Goal: Task Accomplishment & Management: Manage account settings

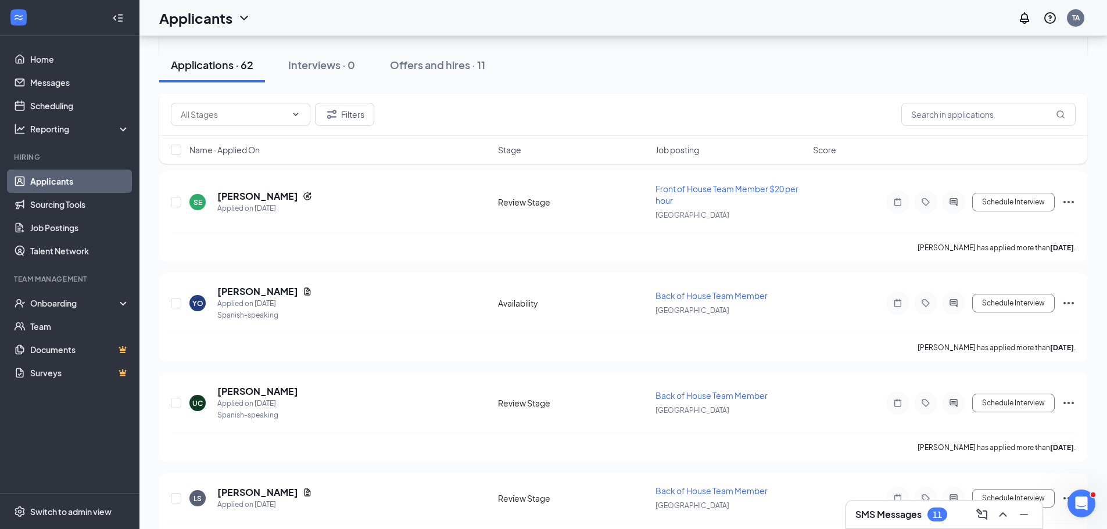
scroll to position [755, 0]
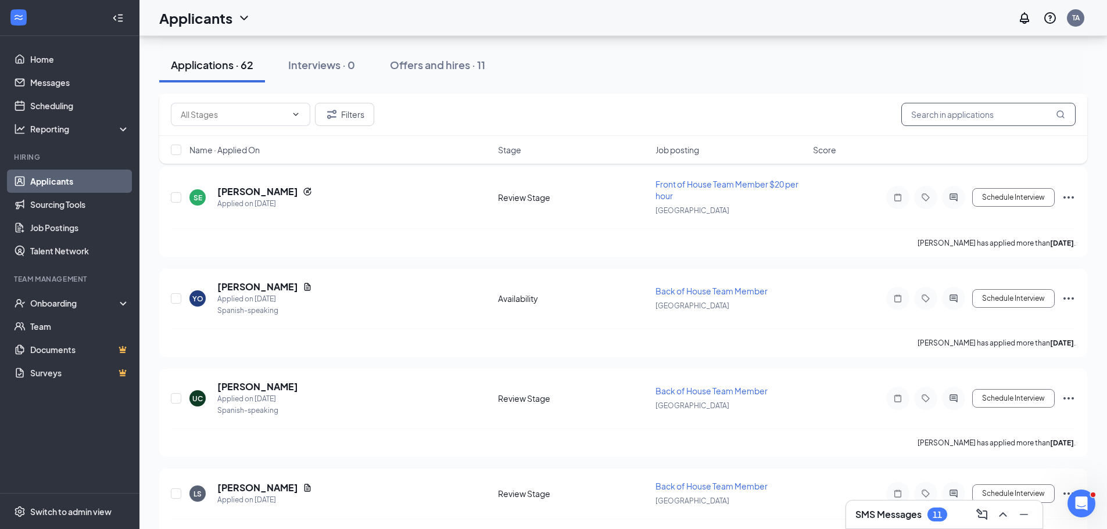
click at [961, 117] on input "text" at bounding box center [988, 114] width 174 height 23
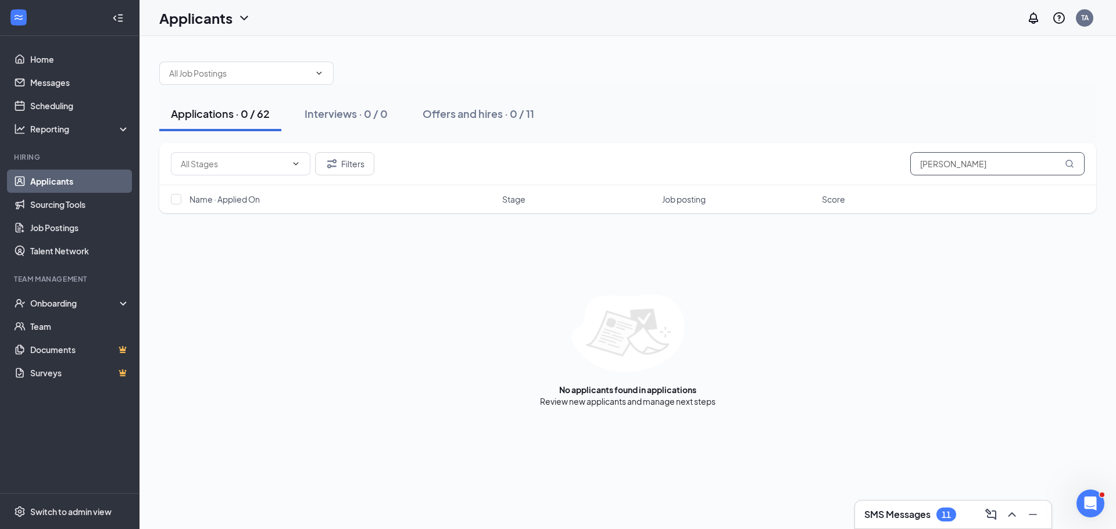
click at [1013, 163] on input "[PERSON_NAME]" at bounding box center [997, 163] width 174 height 23
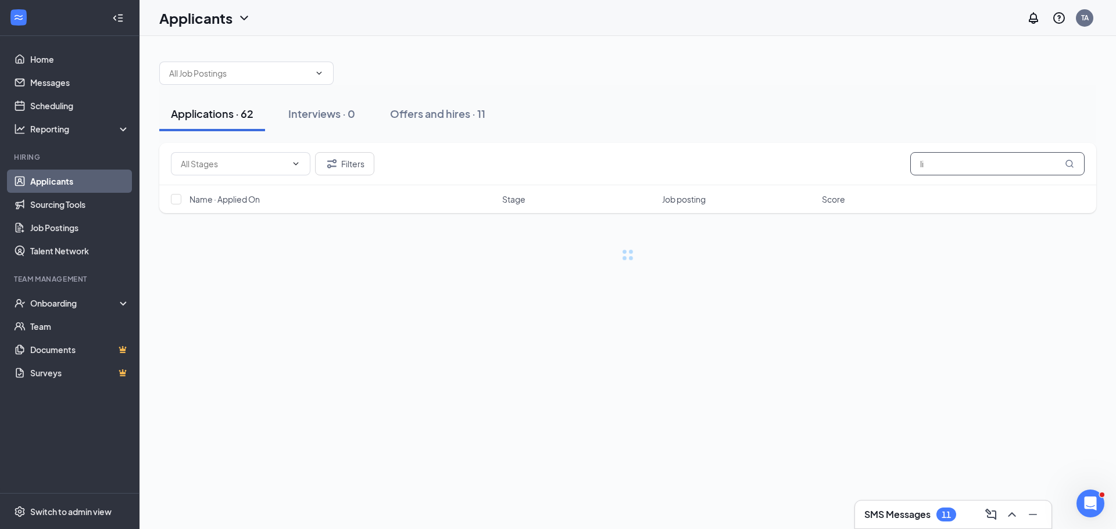
type input "l"
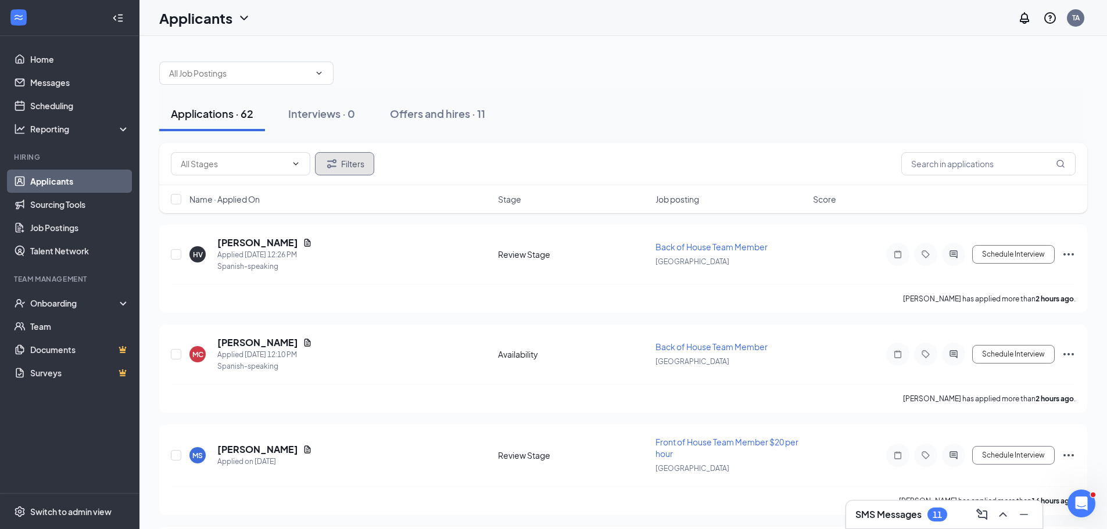
click at [357, 162] on button "Filters" at bounding box center [344, 163] width 59 height 23
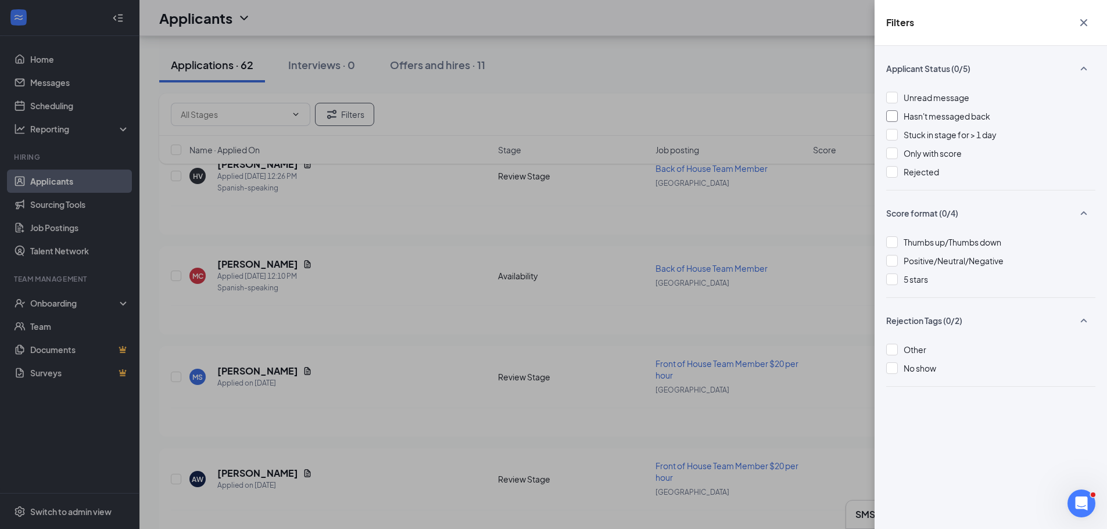
scroll to position [58, 0]
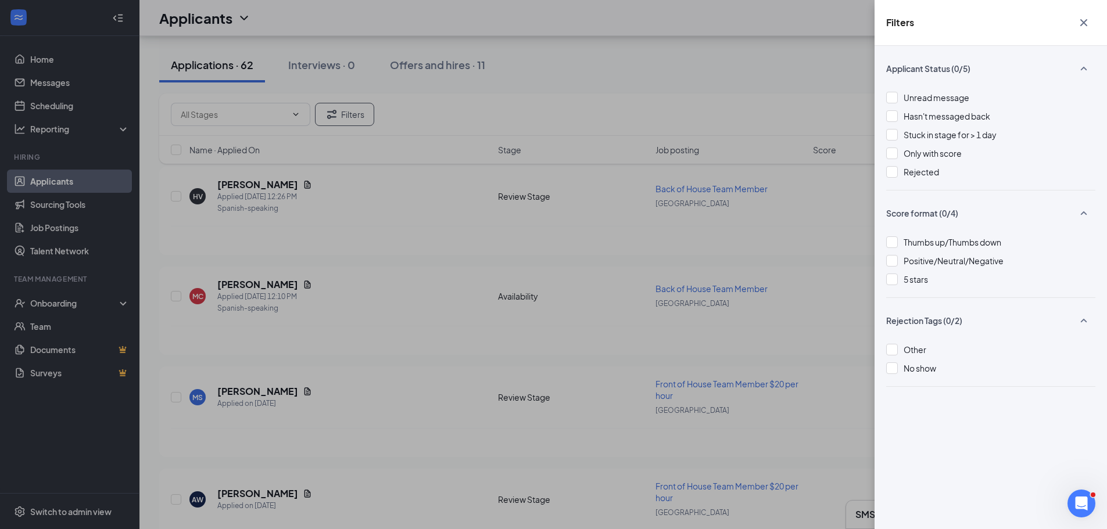
click at [438, 227] on div "Filters Applicant Status (0/5) Unread message Hasn't messaged back Stuck in sta…" at bounding box center [553, 264] width 1107 height 529
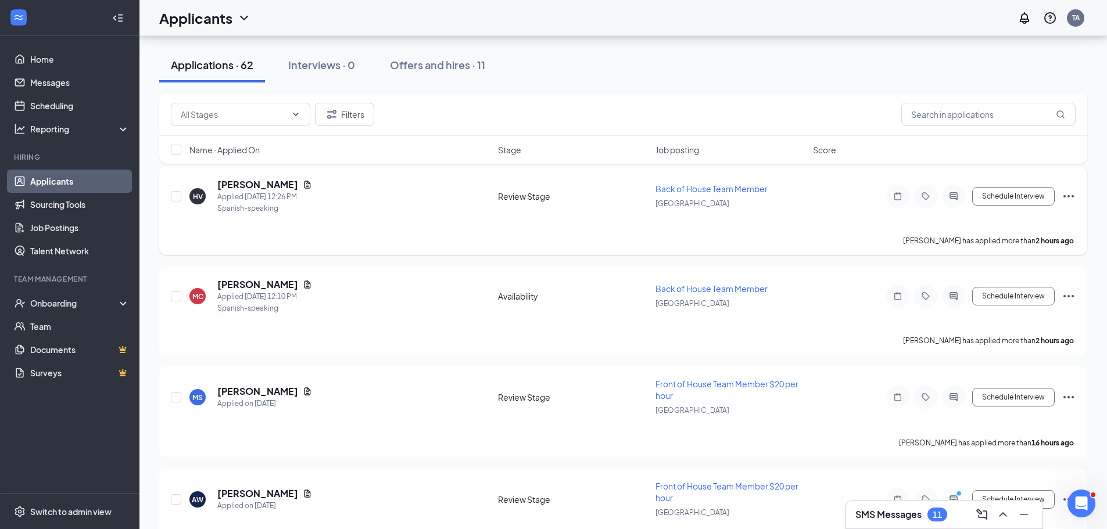
click at [678, 192] on span "Back of House Team Member" at bounding box center [711, 189] width 112 height 10
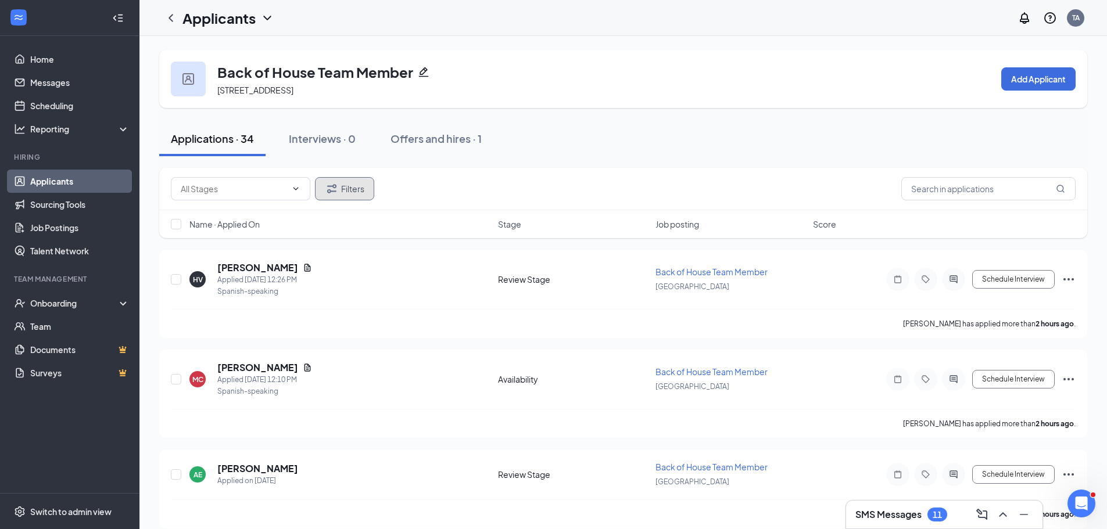
click at [369, 189] on button "Filters" at bounding box center [344, 188] width 59 height 23
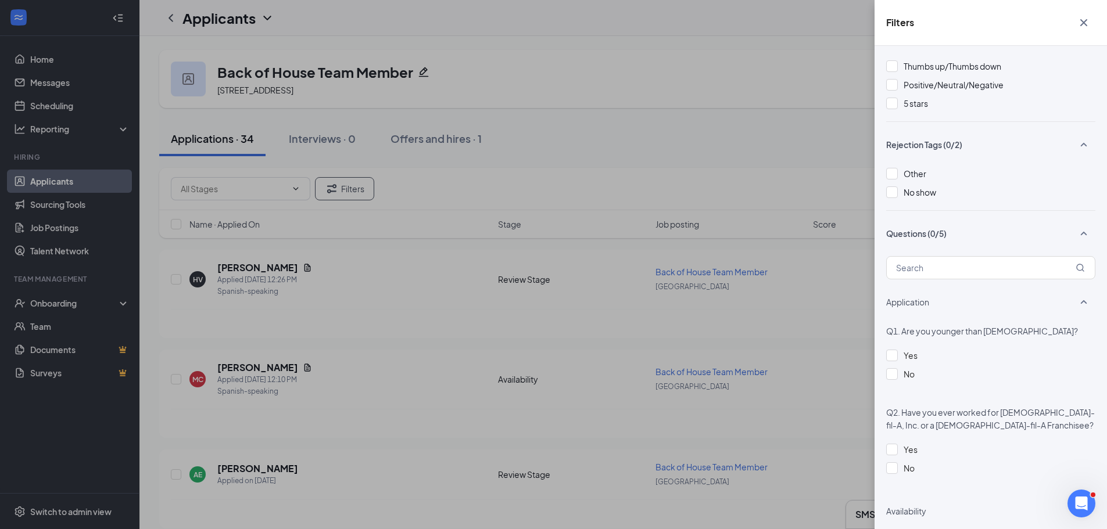
scroll to position [232, 0]
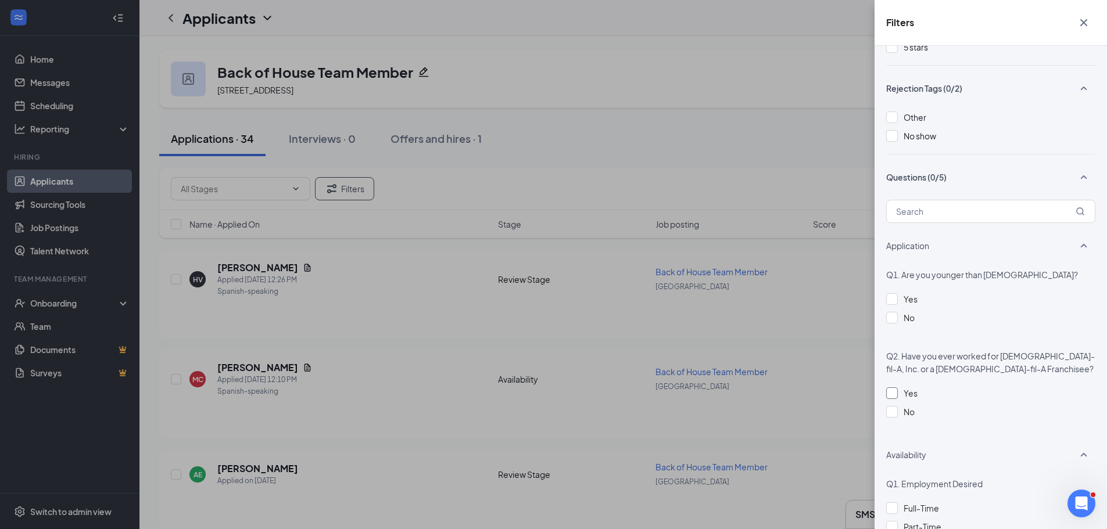
click at [895, 391] on div at bounding box center [892, 394] width 12 height 12
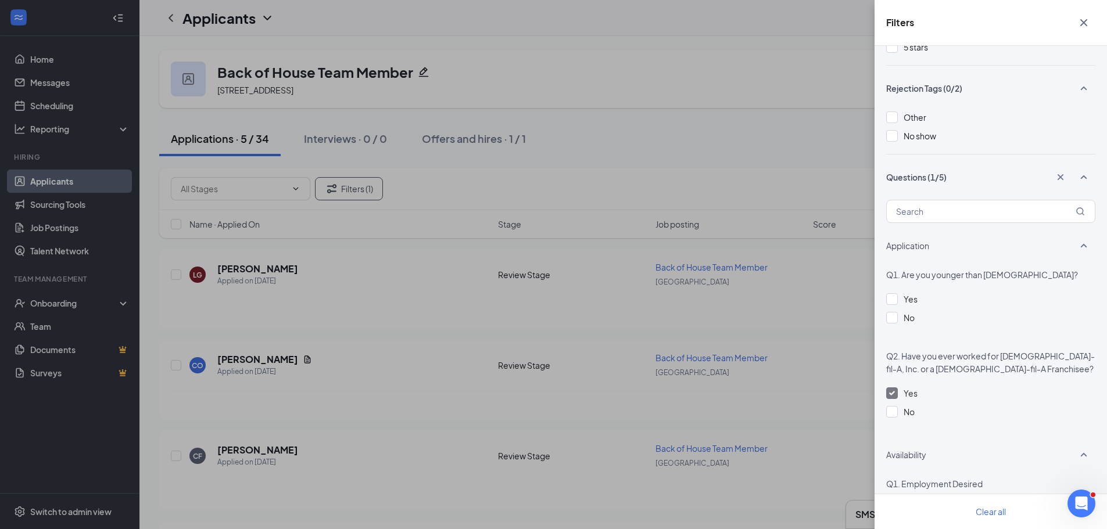
click at [432, 280] on div "Filters Applicant Status (0/5) Unread message Hasn't messaged back Stuck in sta…" at bounding box center [553, 264] width 1107 height 529
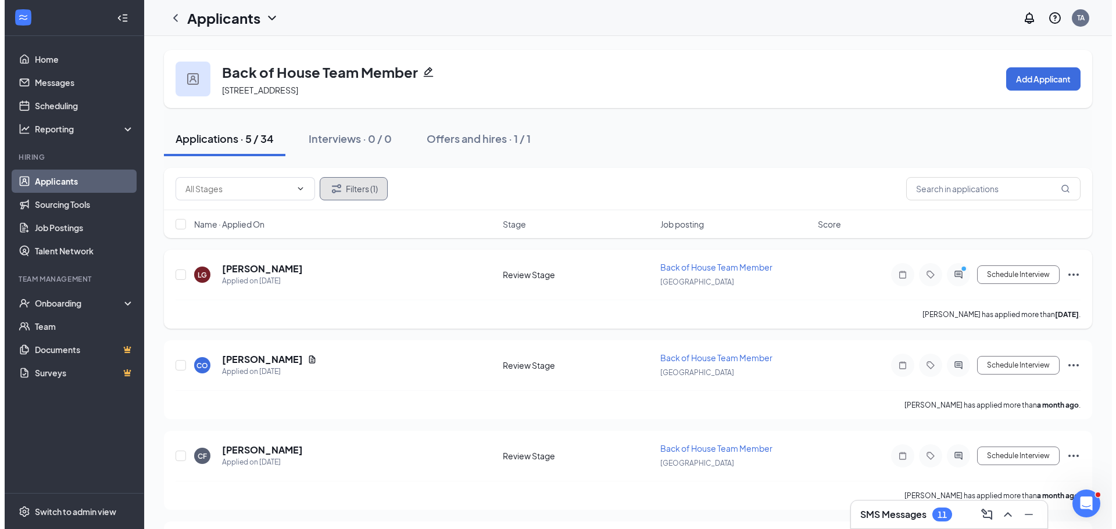
scroll to position [58, 0]
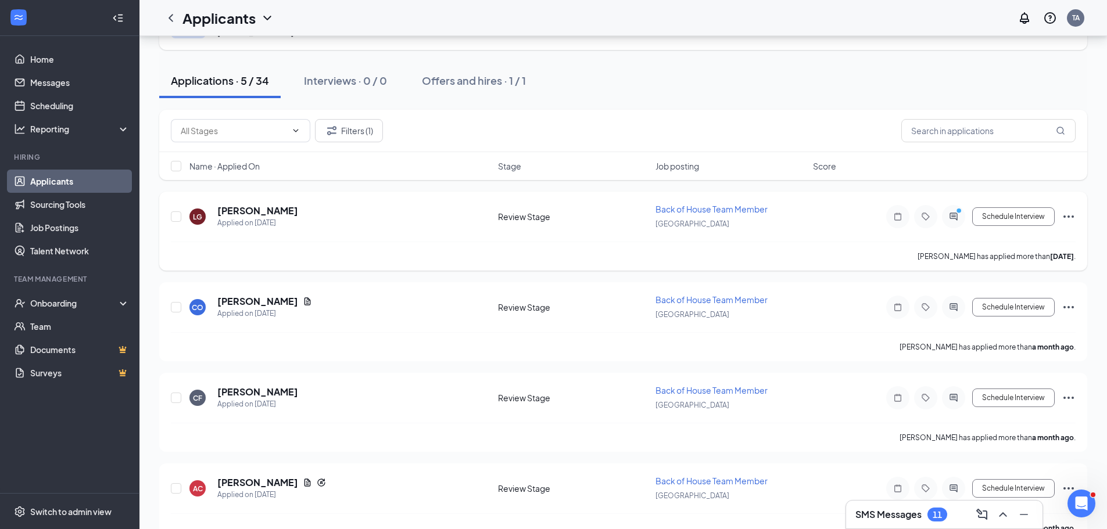
click at [722, 205] on span "Back of House Team Member" at bounding box center [711, 209] width 112 height 10
click at [959, 217] on icon "ActiveChat" at bounding box center [954, 216] width 14 height 9
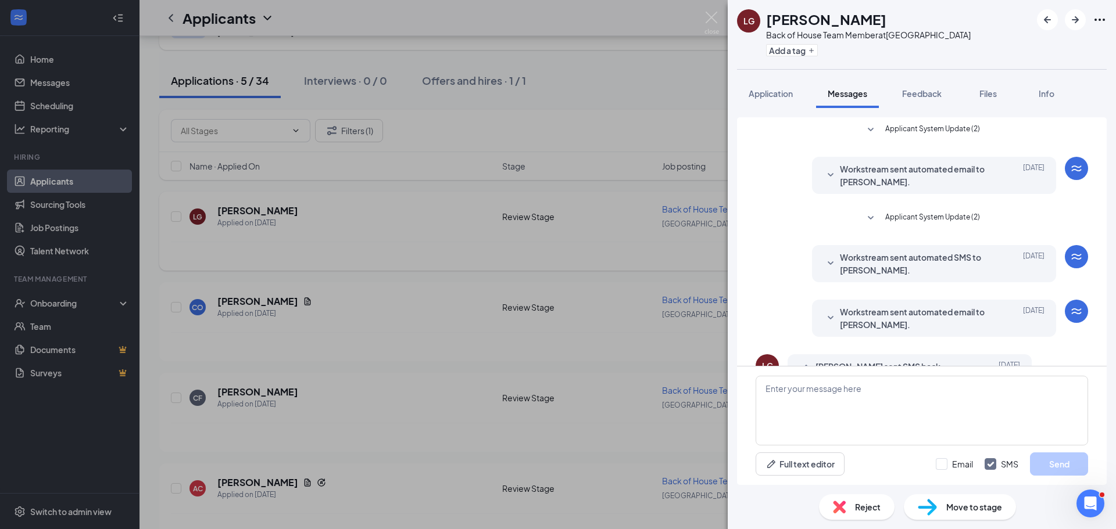
scroll to position [84, 0]
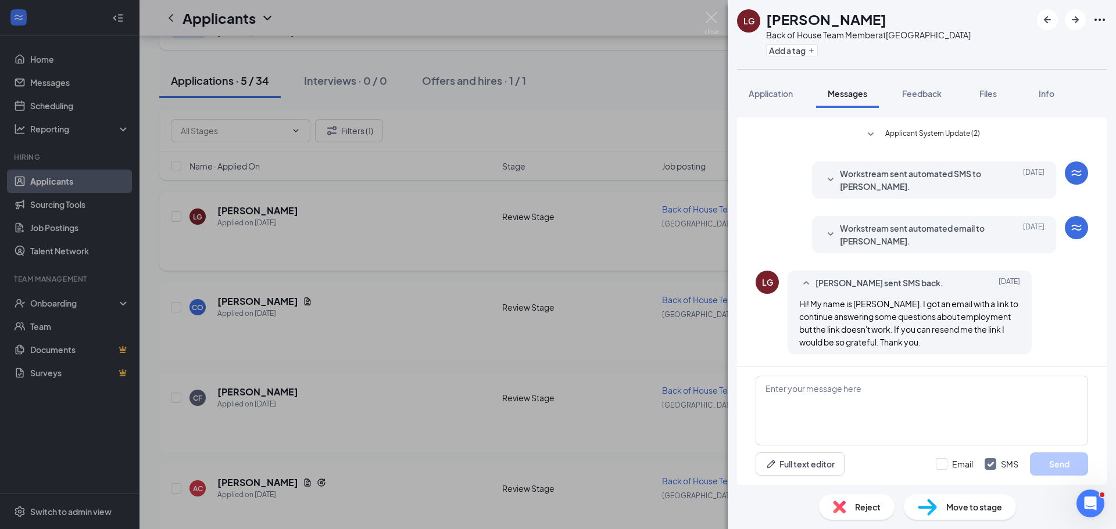
click at [515, 255] on div "LG [PERSON_NAME] Back of House Team Member at [GEOGRAPHIC_DATA] Add a tag Appli…" at bounding box center [558, 264] width 1116 height 529
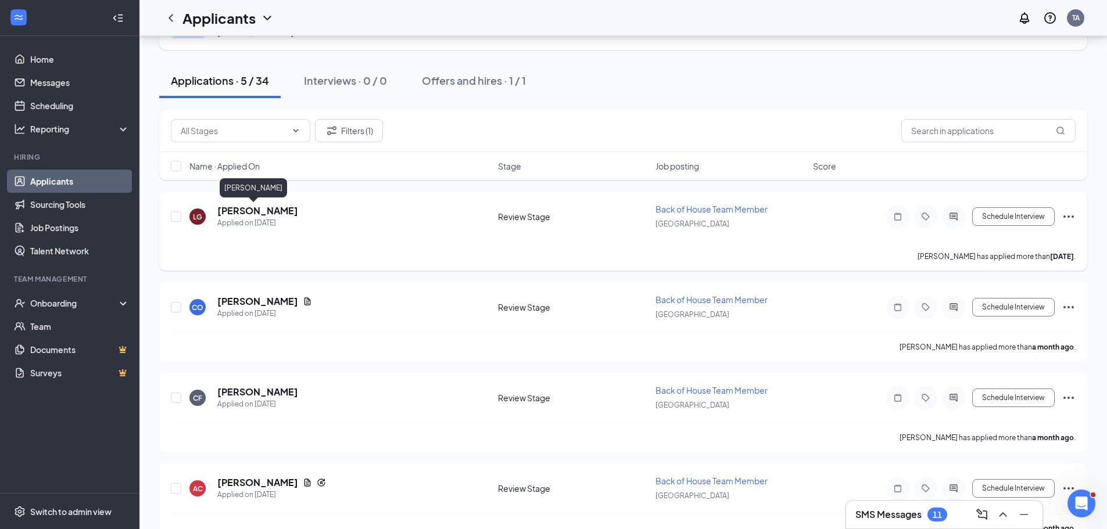
click at [237, 208] on h5 "[PERSON_NAME]" at bounding box center [257, 211] width 81 height 13
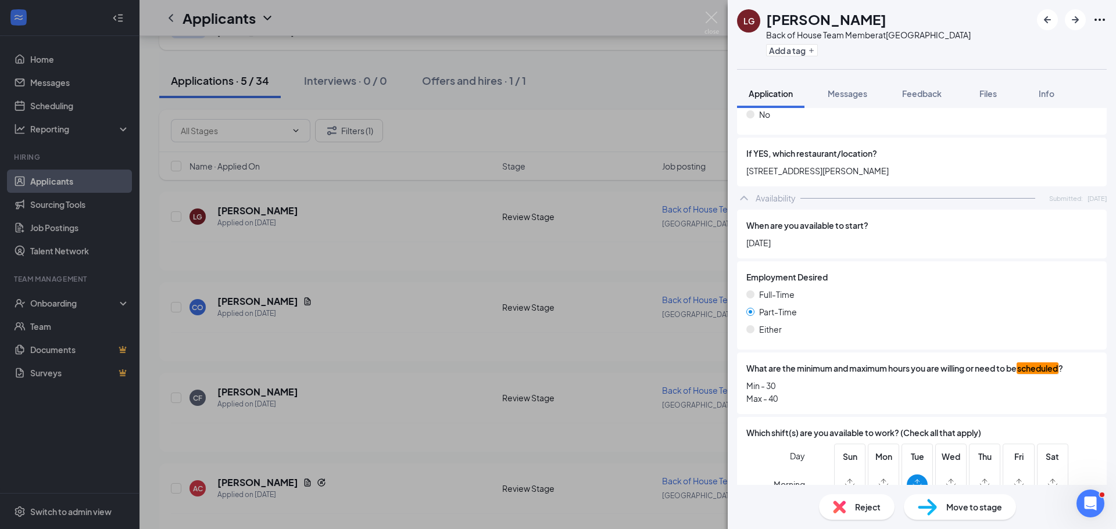
scroll to position [465, 0]
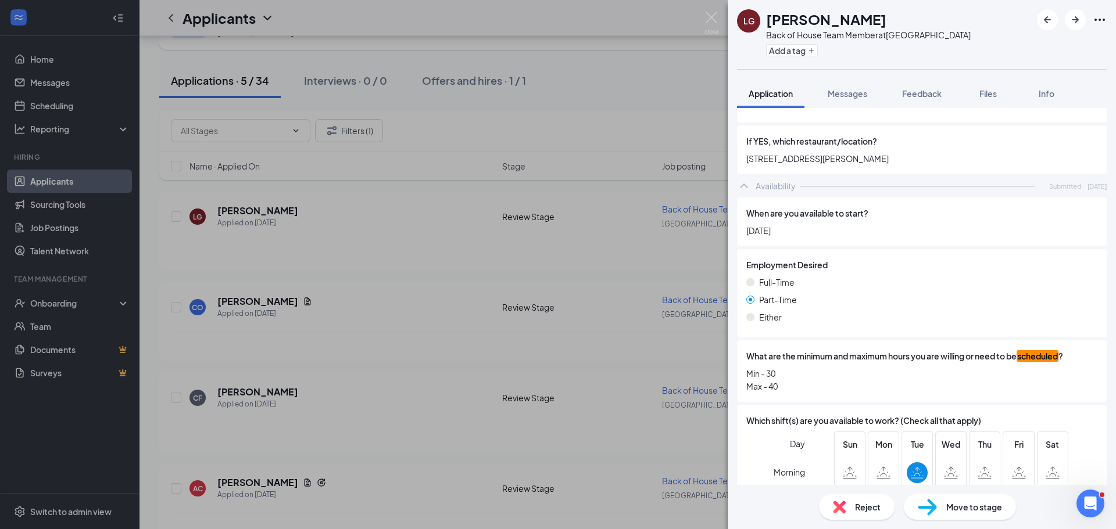
click at [743, 179] on icon "ChevronUp" at bounding box center [744, 186] width 14 height 14
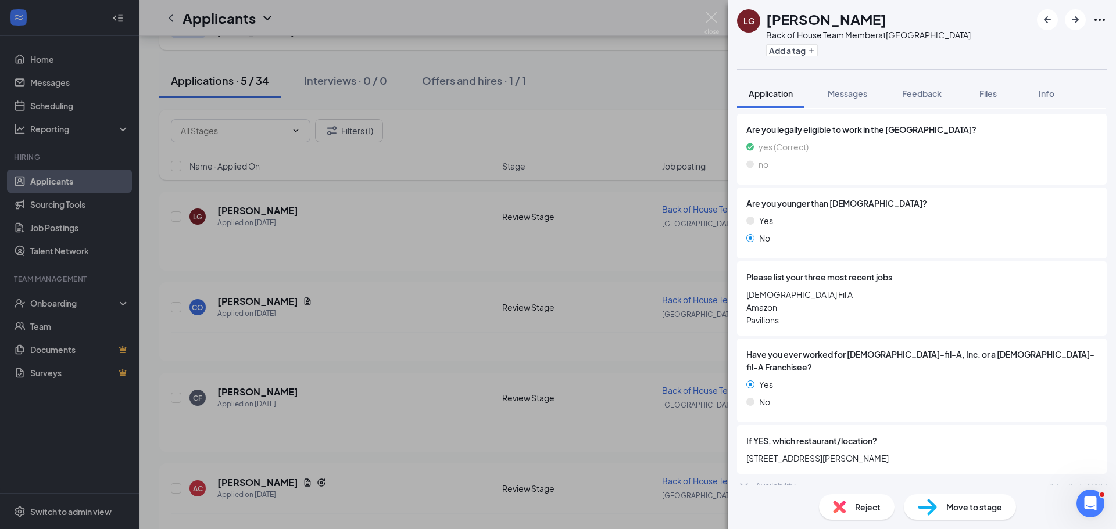
scroll to position [164, 0]
click at [740, 479] on icon "ChevronDown" at bounding box center [744, 486] width 14 height 14
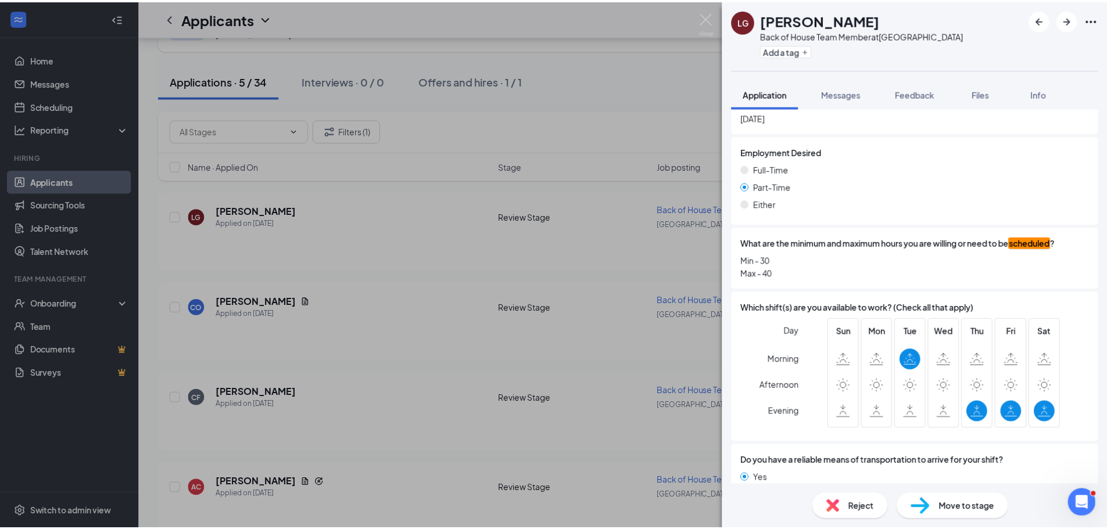
scroll to position [599, 0]
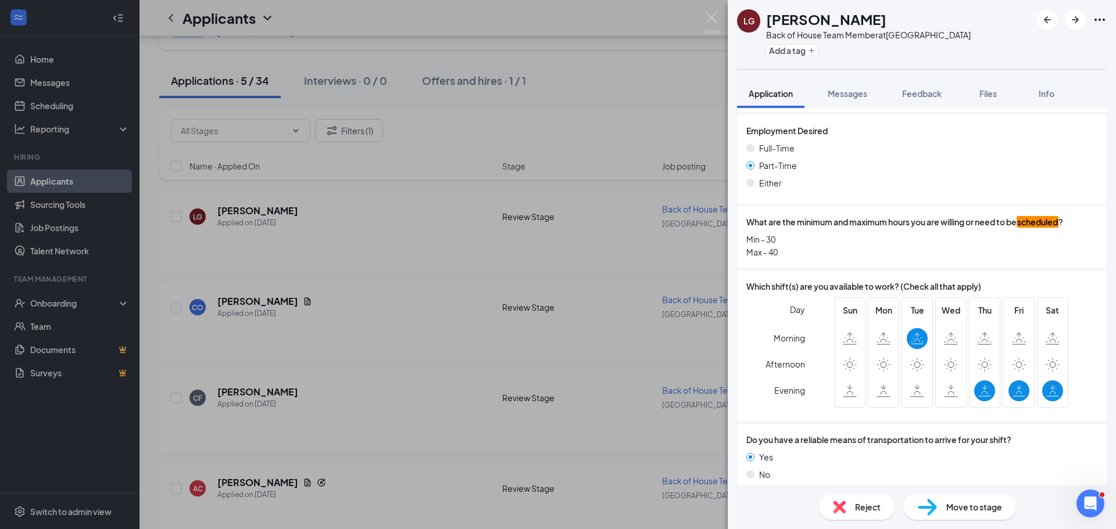
click at [510, 239] on div "LG [PERSON_NAME] Back of House Team Member at [GEOGRAPHIC_DATA] Add a tag Appli…" at bounding box center [558, 264] width 1116 height 529
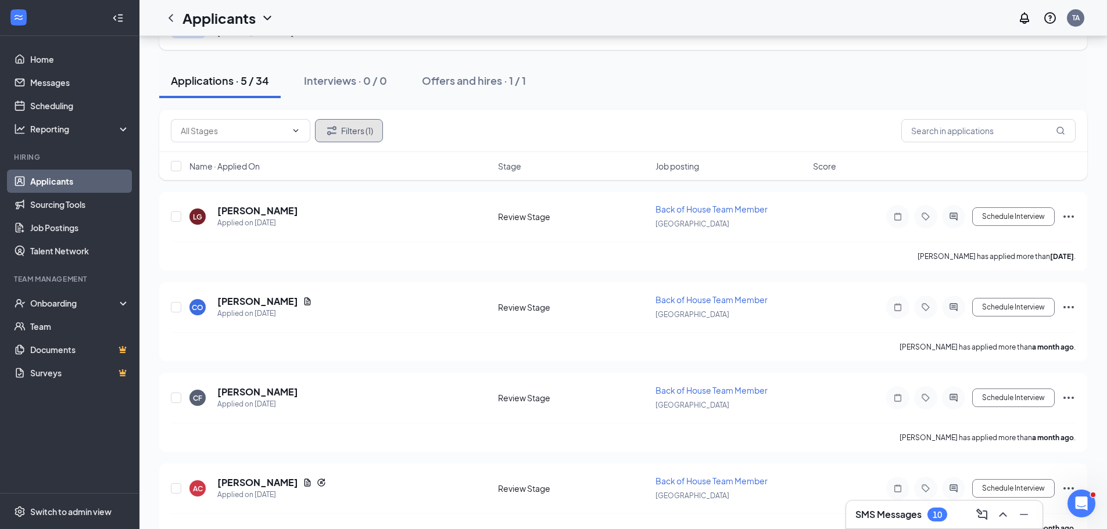
click at [343, 128] on button "Filters (1)" at bounding box center [349, 130] width 68 height 23
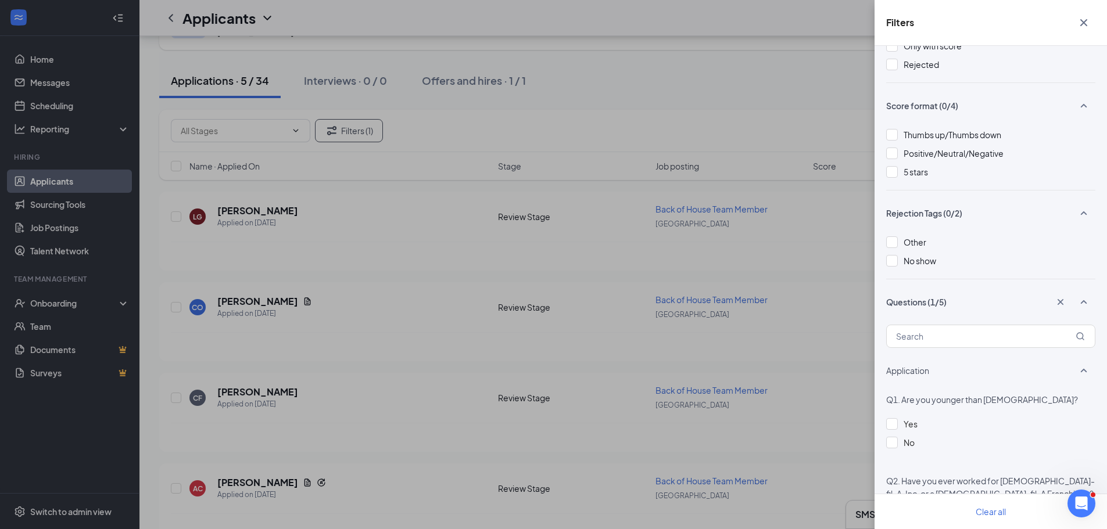
scroll to position [232, 0]
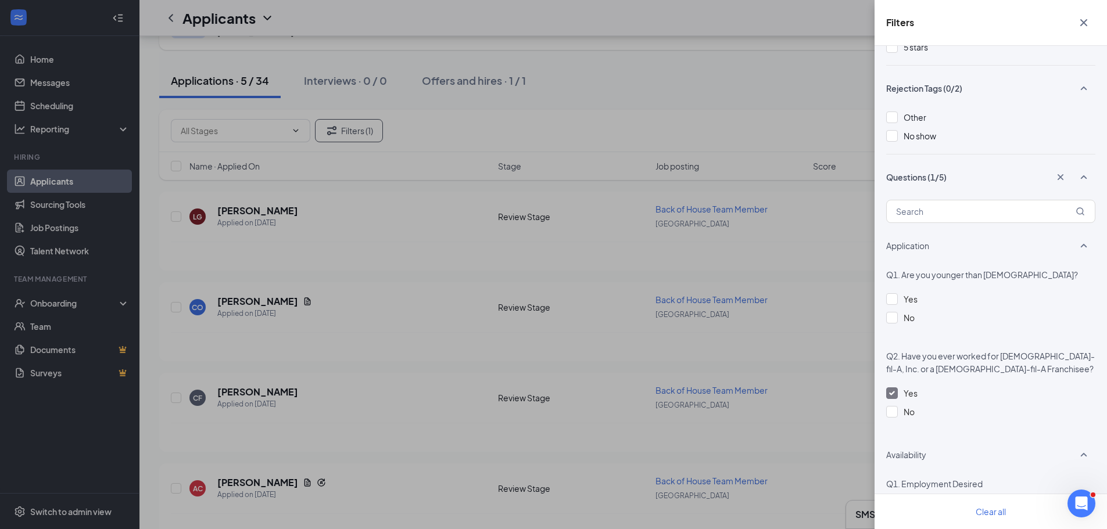
click at [893, 393] on img at bounding box center [892, 393] width 6 height 5
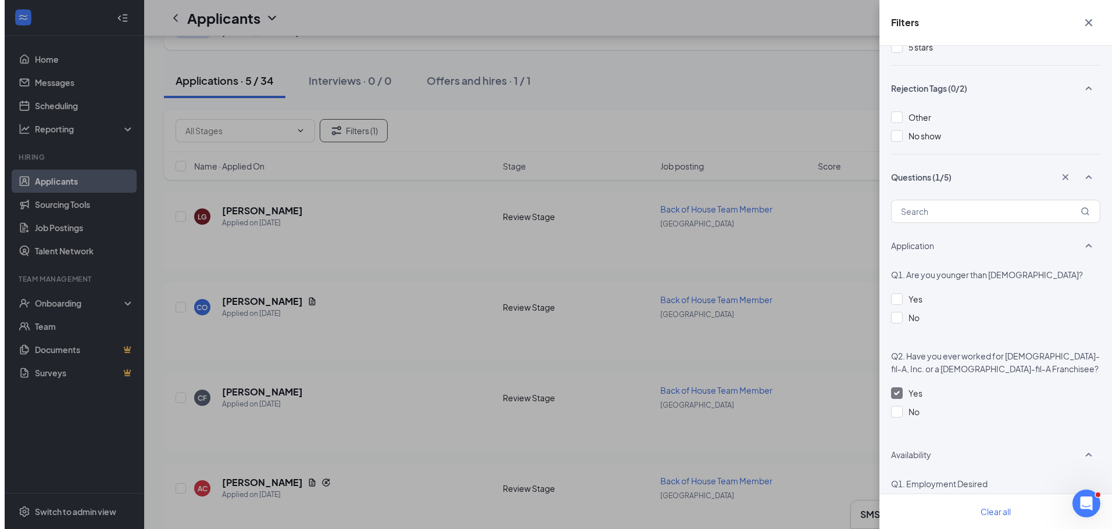
scroll to position [0, 0]
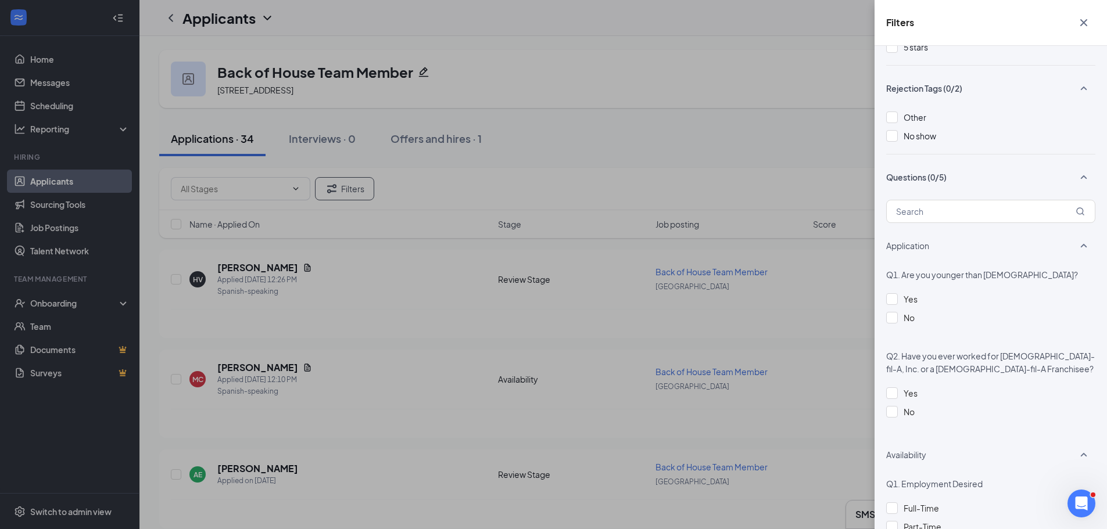
click at [406, 303] on div "Filters Applicant Status (0/5) Unread message Hasn't messaged back Stuck in sta…" at bounding box center [553, 264] width 1107 height 529
click at [429, 277] on div "Filters Applicant Status (0/5) Unread message Hasn't messaged back Stuck in sta…" at bounding box center [553, 264] width 1107 height 529
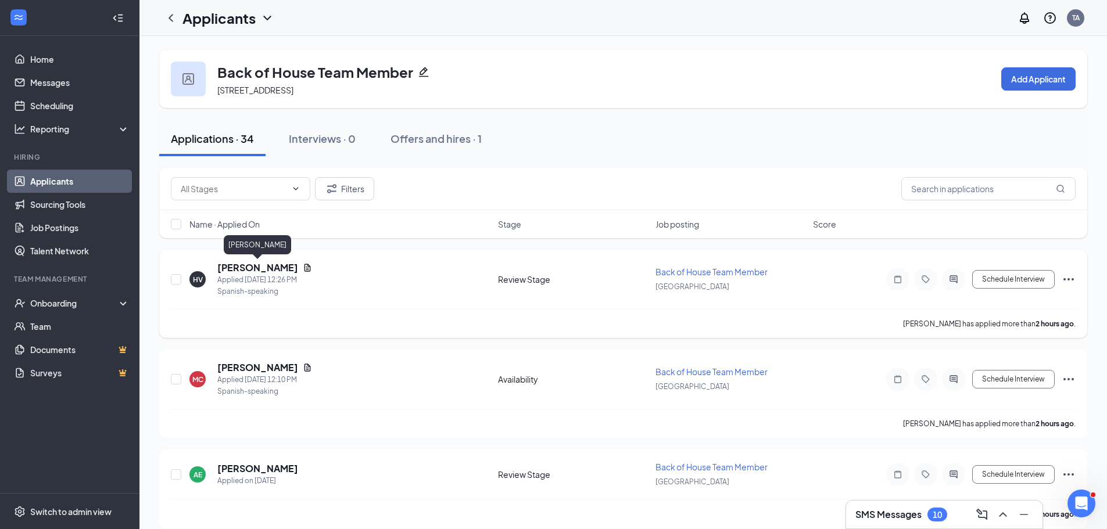
click at [278, 267] on h5 "[PERSON_NAME]" at bounding box center [257, 267] width 81 height 13
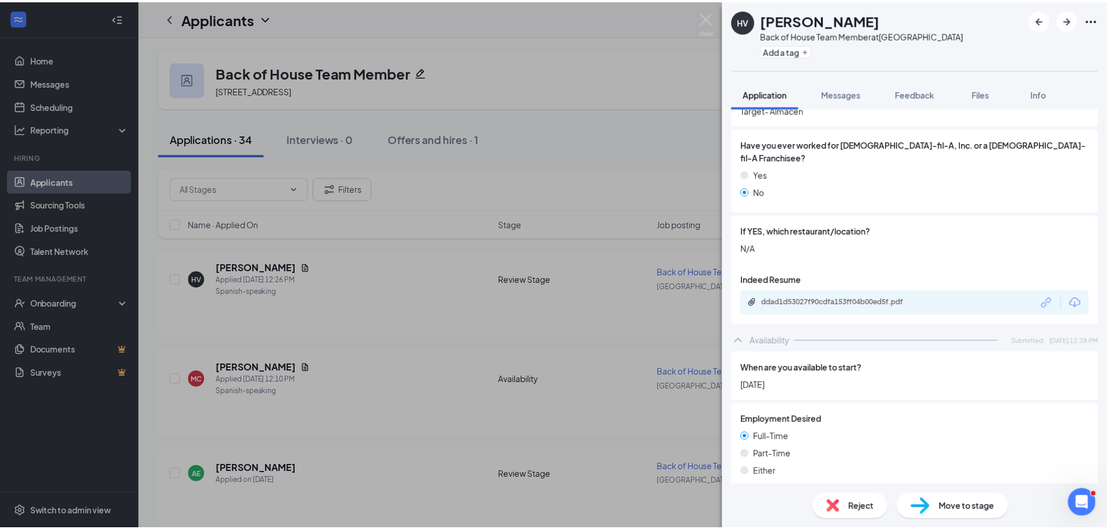
scroll to position [349, 0]
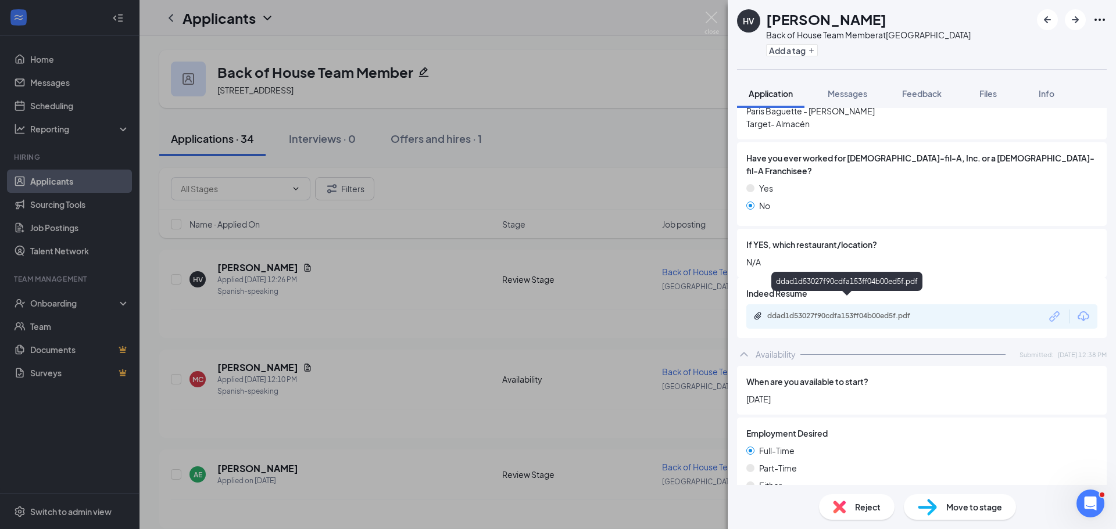
click at [880, 311] on div "ddad1d53027f90cdfa153ff04b00ed5f.pdf" at bounding box center [848, 315] width 163 height 9
click at [515, 177] on div "HV [PERSON_NAME] Back of House Team Member at [GEOGRAPHIC_DATA] Add a tag Appli…" at bounding box center [558, 264] width 1116 height 529
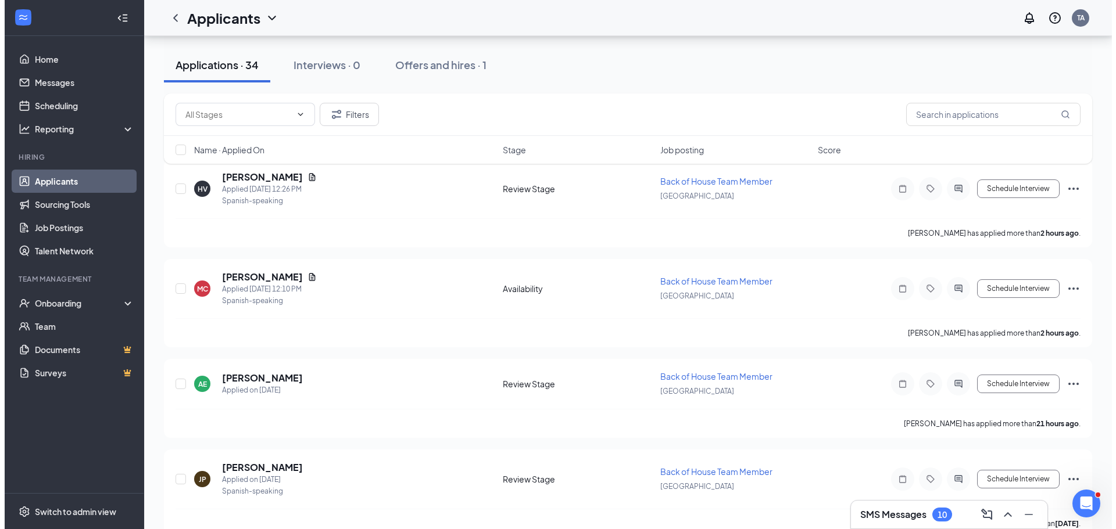
scroll to position [116, 0]
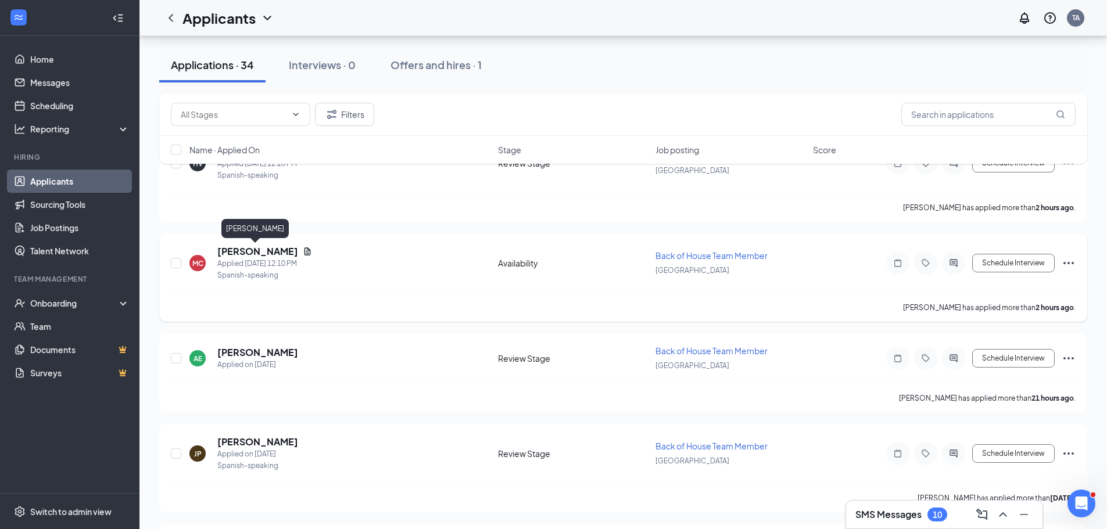
click at [246, 249] on h5 "[PERSON_NAME]" at bounding box center [257, 251] width 81 height 13
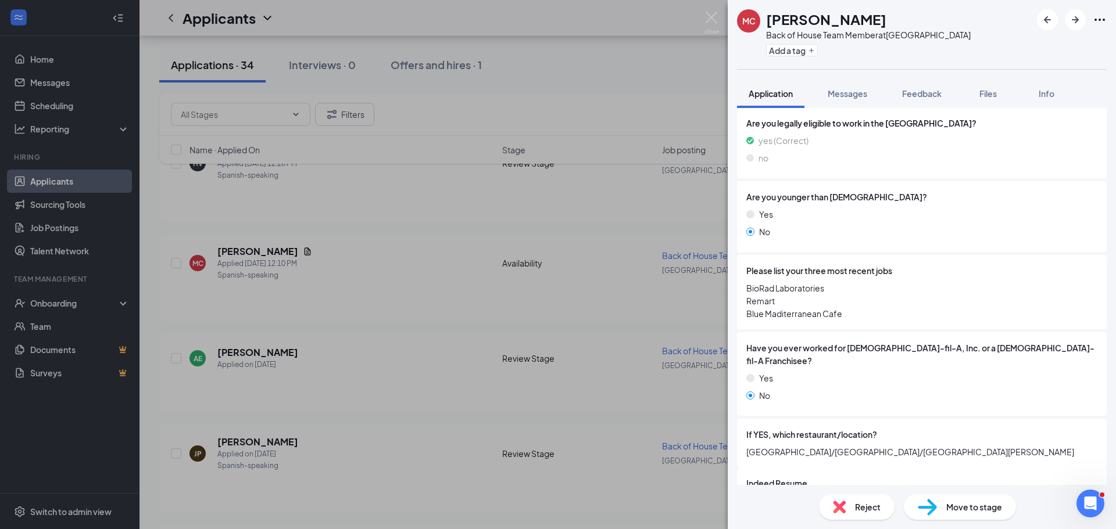
scroll to position [230, 0]
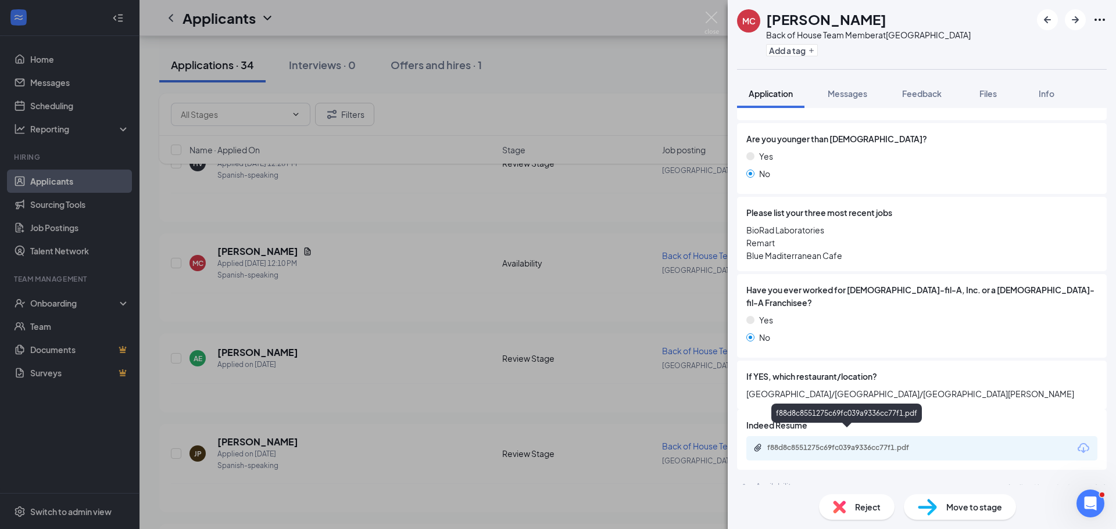
click at [871, 443] on div "f88d8c8551275c69fc039a9336cc77f1.pdf" at bounding box center [848, 447] width 163 height 9
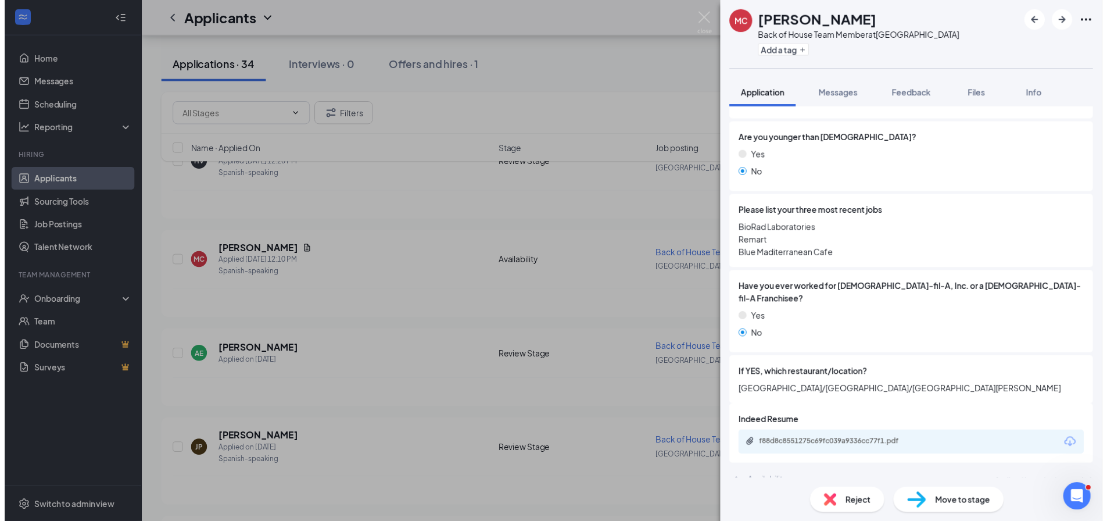
scroll to position [225, 0]
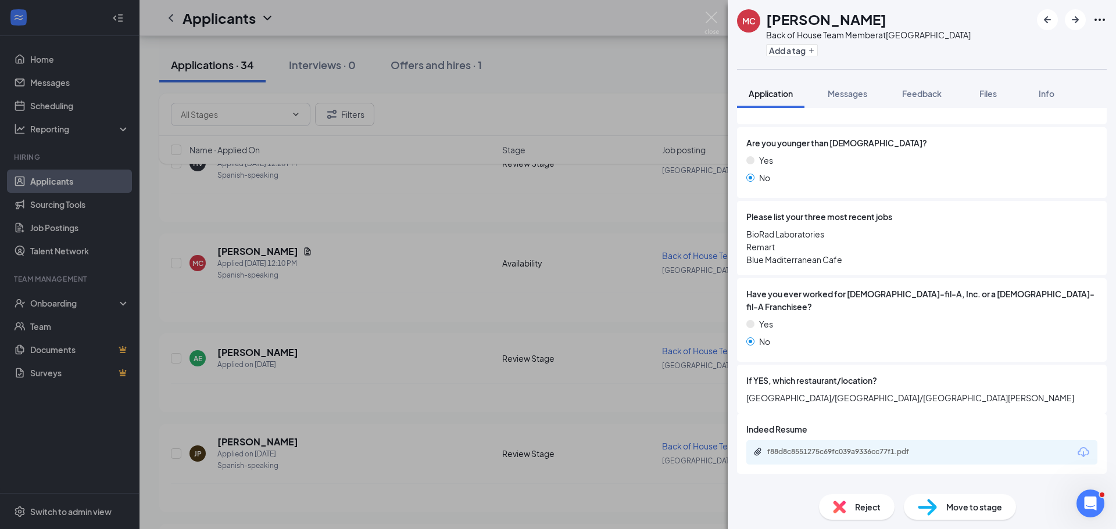
click at [459, 203] on div "MC [PERSON_NAME] Back of House Team Member at [GEOGRAPHIC_DATA] Add a tag Appli…" at bounding box center [558, 264] width 1116 height 529
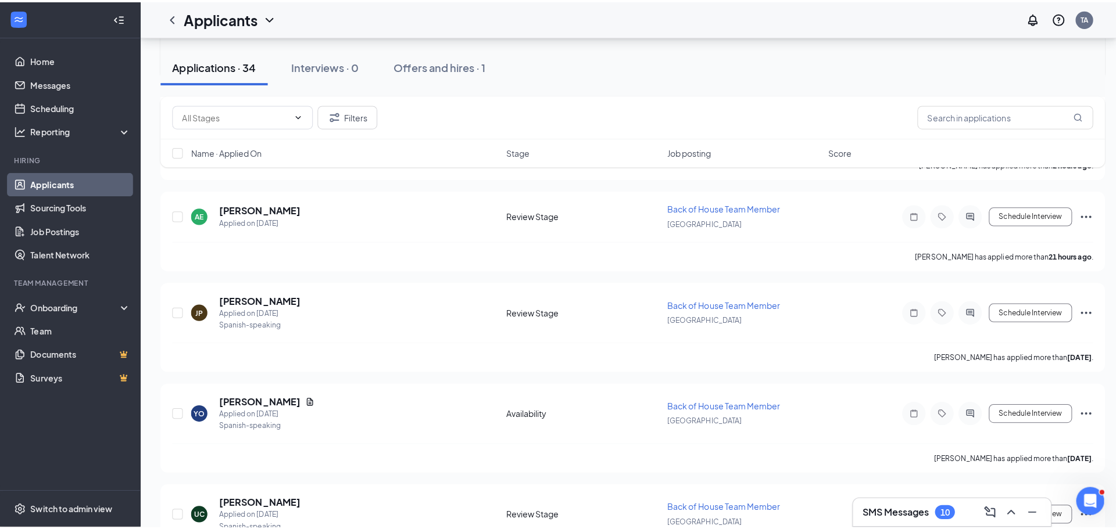
scroll to position [291, 0]
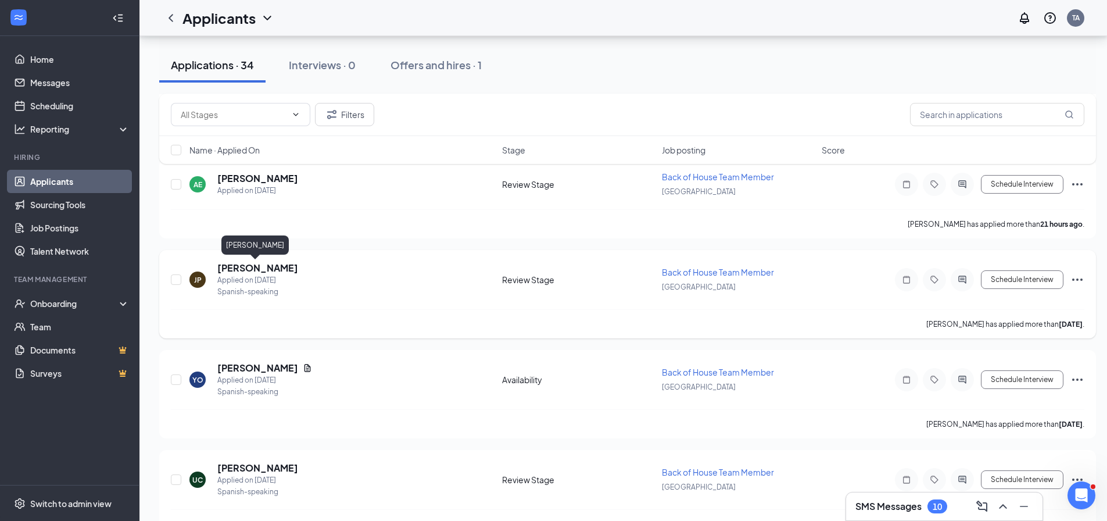
click at [254, 266] on h5 "[PERSON_NAME]" at bounding box center [257, 267] width 81 height 13
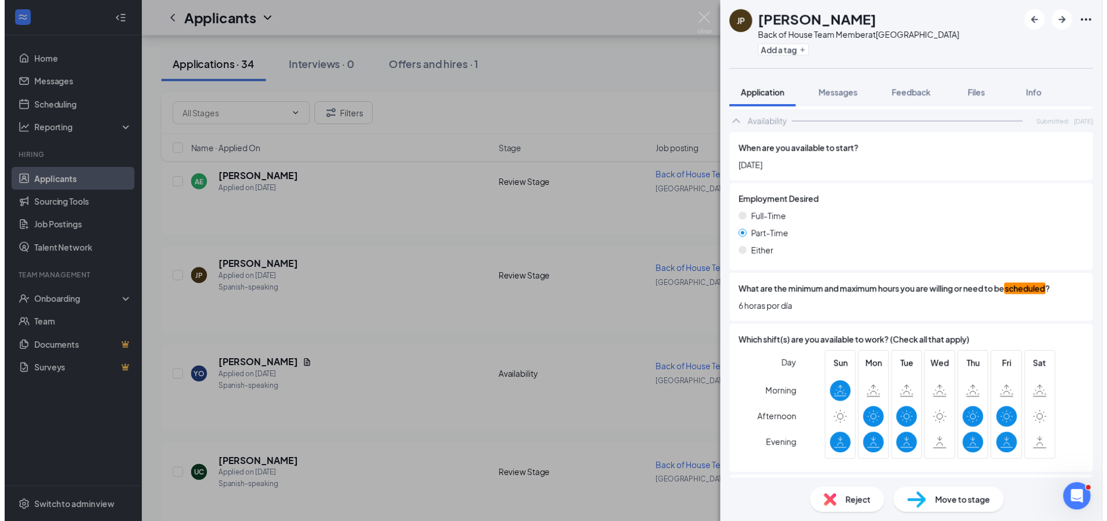
scroll to position [561, 0]
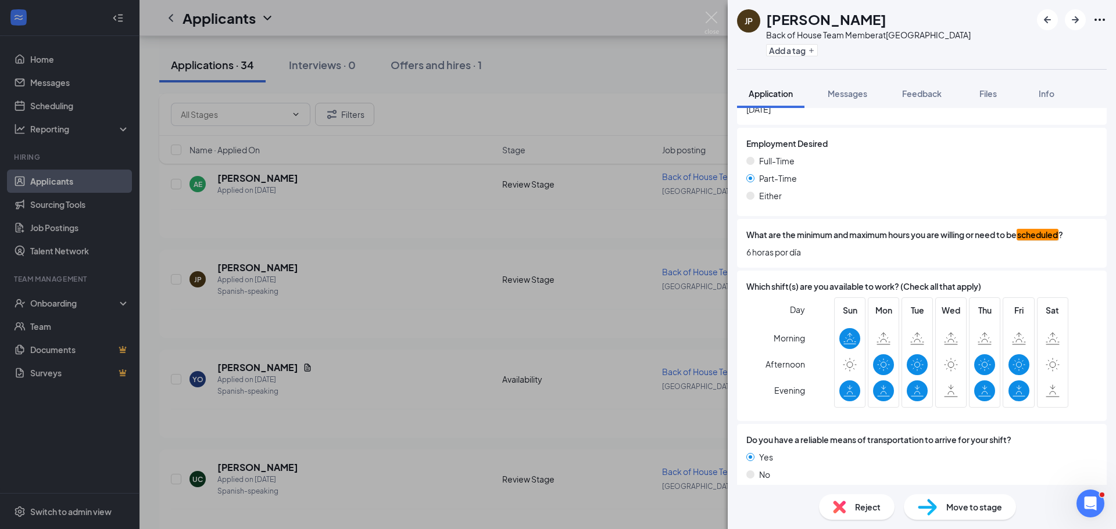
click at [420, 358] on div "[PERSON_NAME] Back of House Team Member at [GEOGRAPHIC_DATA] Add a tag Applicat…" at bounding box center [558, 264] width 1116 height 529
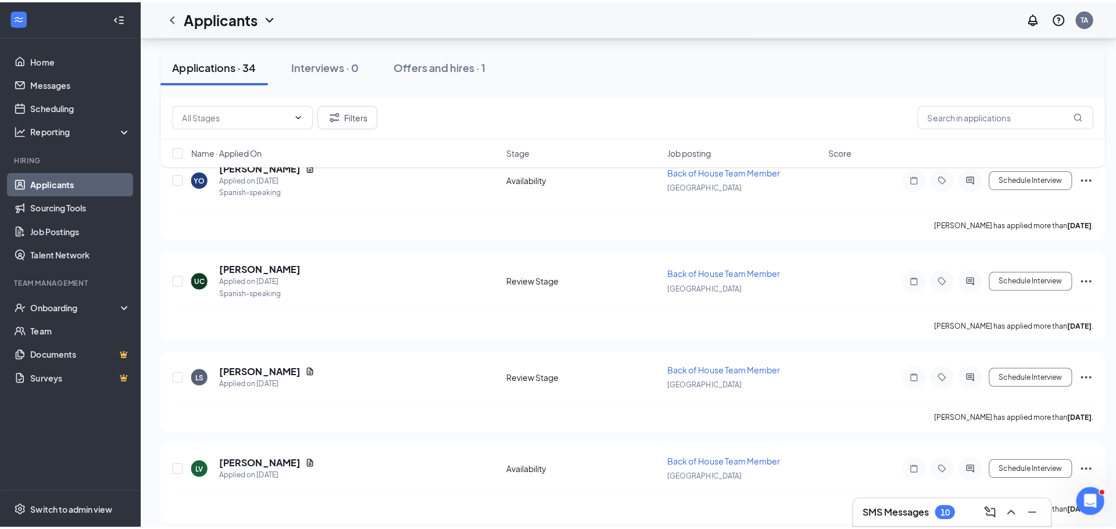
scroll to position [523, 0]
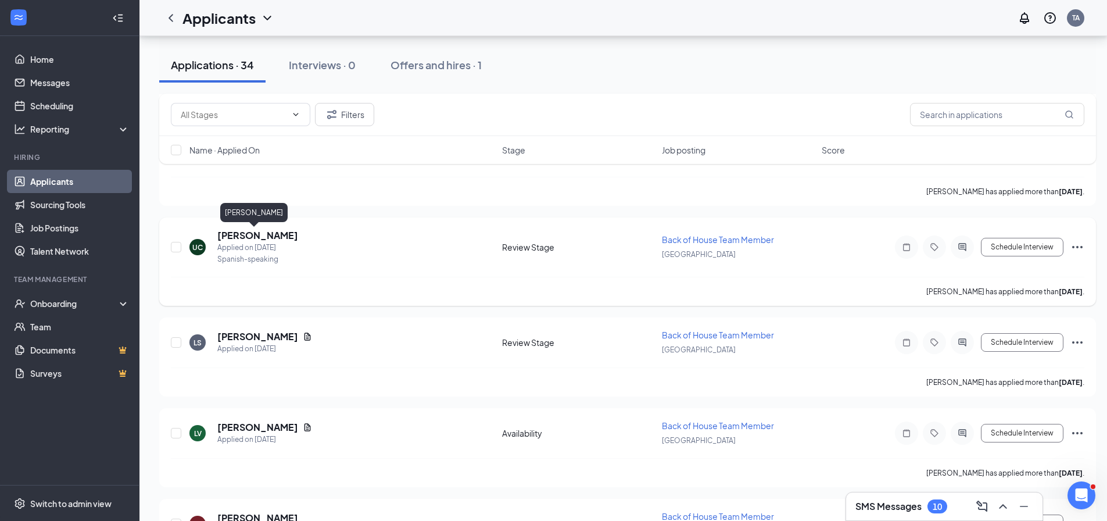
click at [245, 236] on h5 "[PERSON_NAME]" at bounding box center [257, 235] width 81 height 13
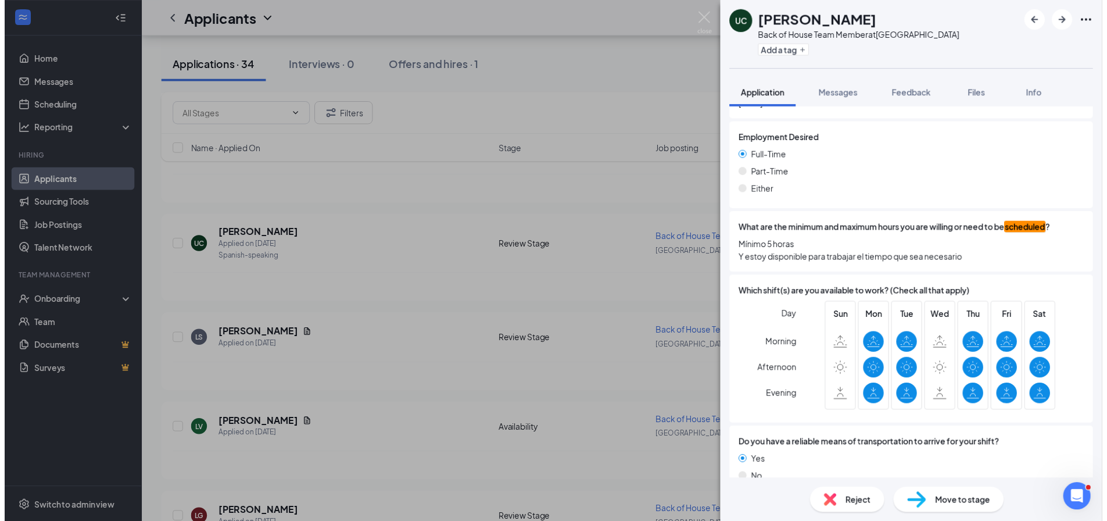
scroll to position [599, 0]
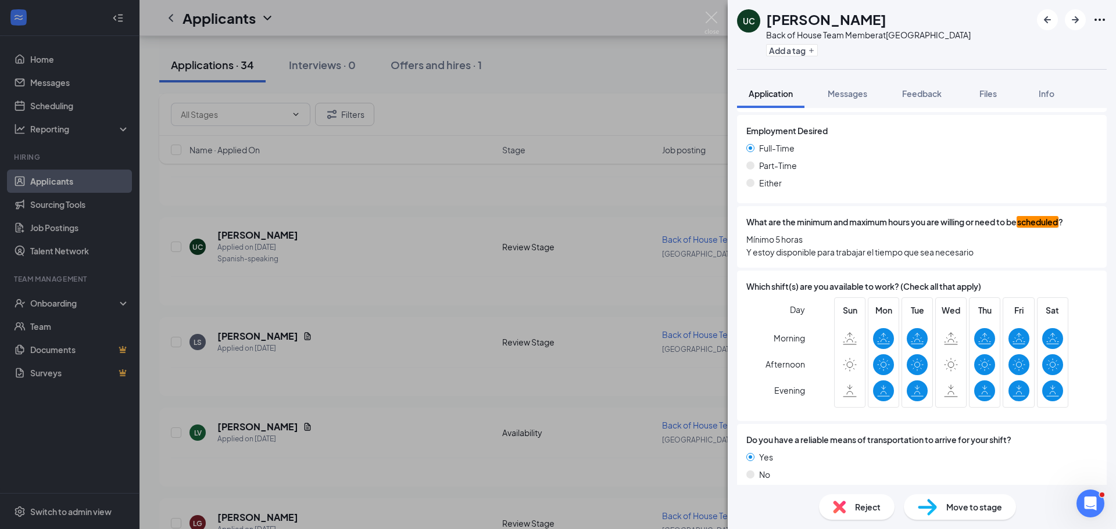
click at [314, 244] on div "UC [PERSON_NAME] Back of House Team Member at [GEOGRAPHIC_DATA] Add a tag Appli…" at bounding box center [558, 264] width 1116 height 529
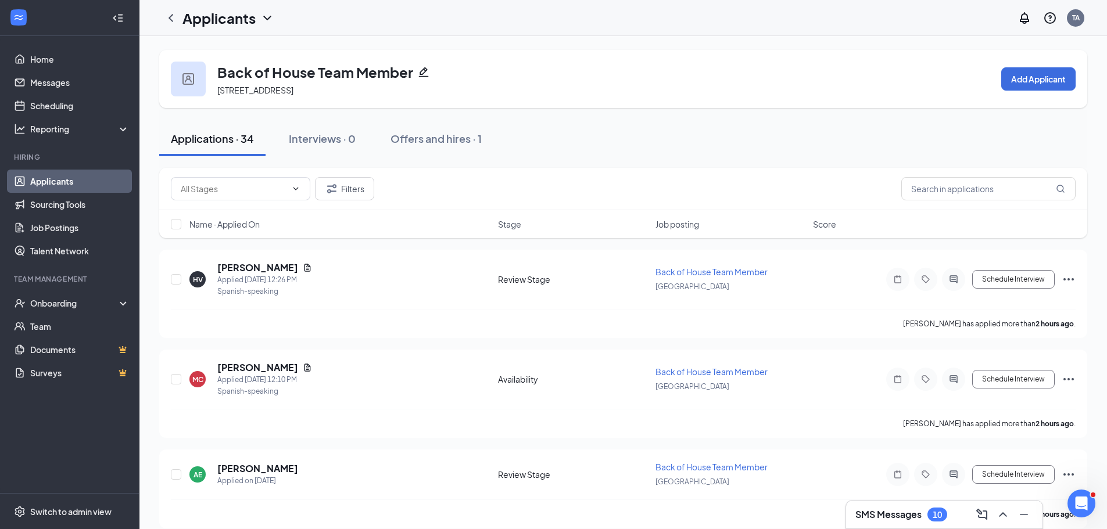
click at [938, 513] on div "10" at bounding box center [937, 515] width 9 height 10
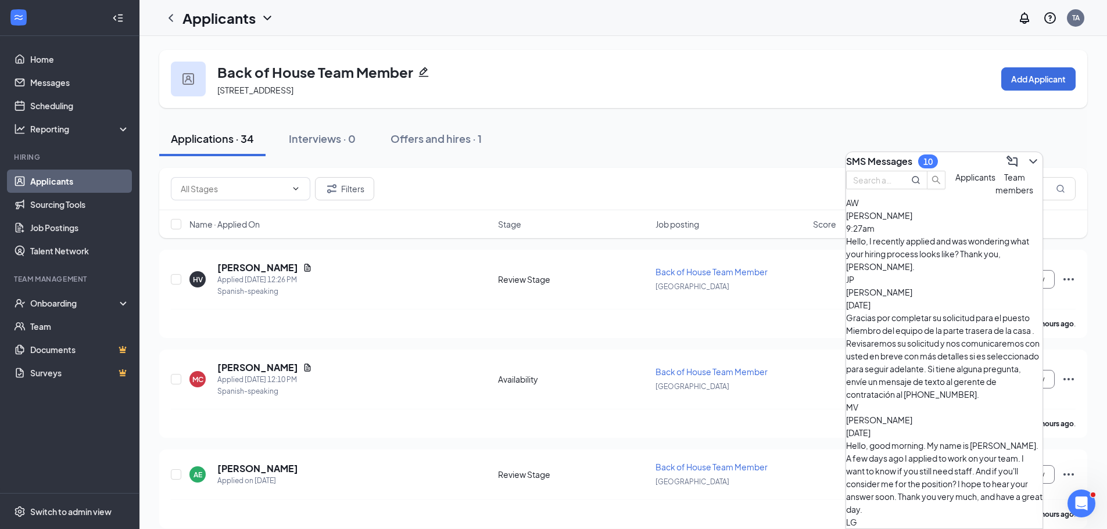
click at [931, 311] on div "Gracias por completar su solicitud para el puesto Miembro del equipo de la part…" at bounding box center [944, 355] width 196 height 89
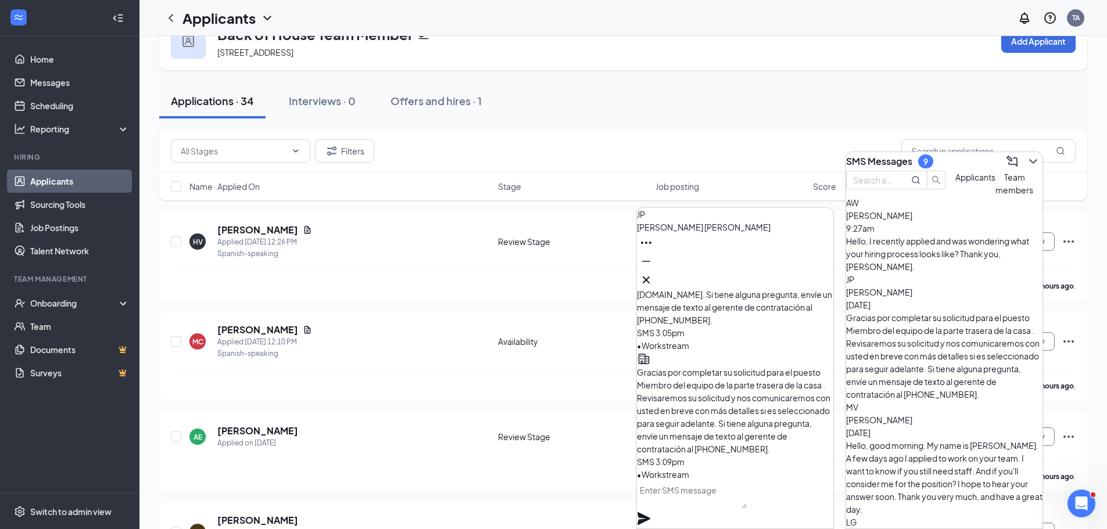
scroll to position [58, 0]
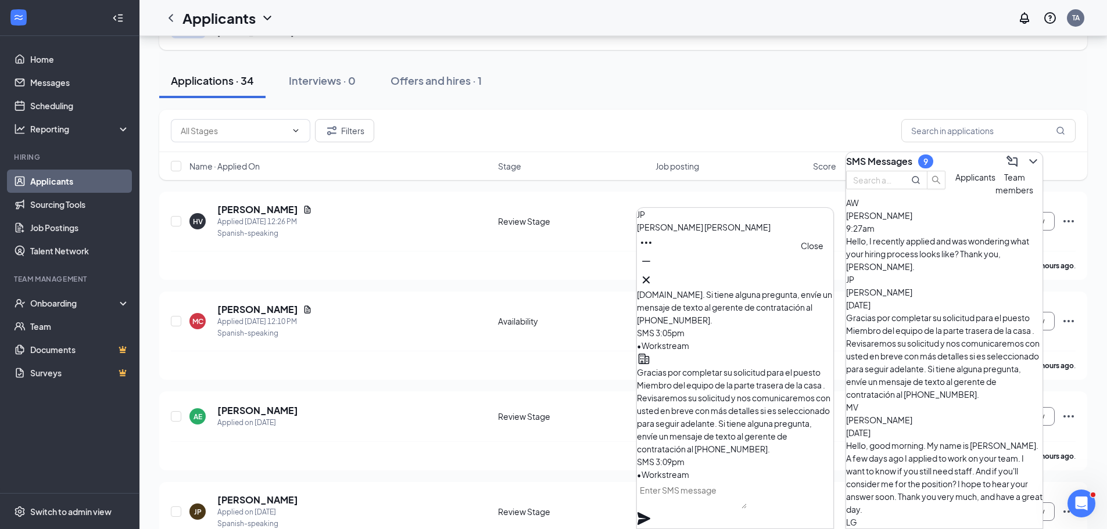
click at [655, 275] on button at bounding box center [646, 280] width 19 height 19
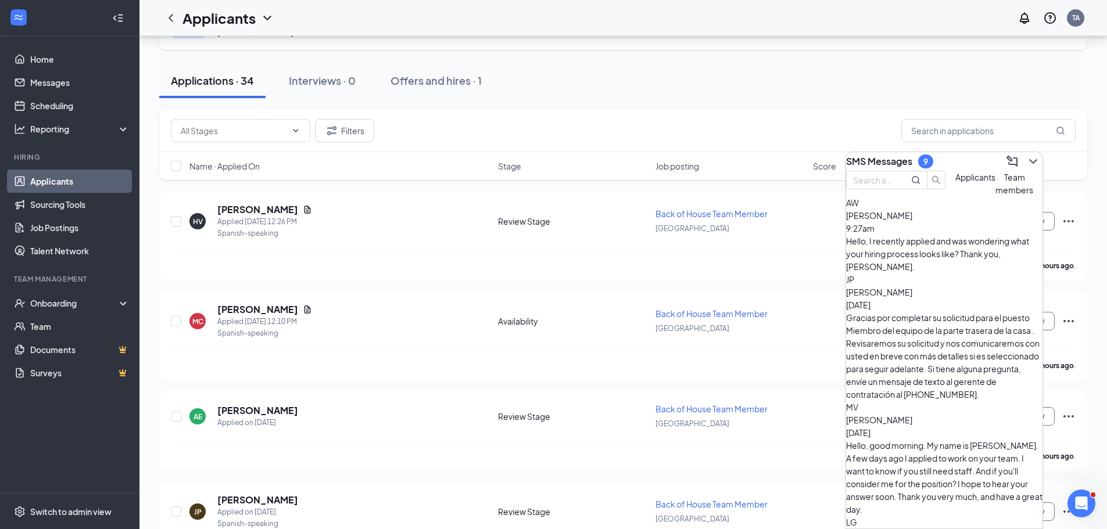
click at [941, 439] on div "Hello, good morning. My name is [PERSON_NAME]. A few days ago I applied to work…" at bounding box center [944, 477] width 196 height 77
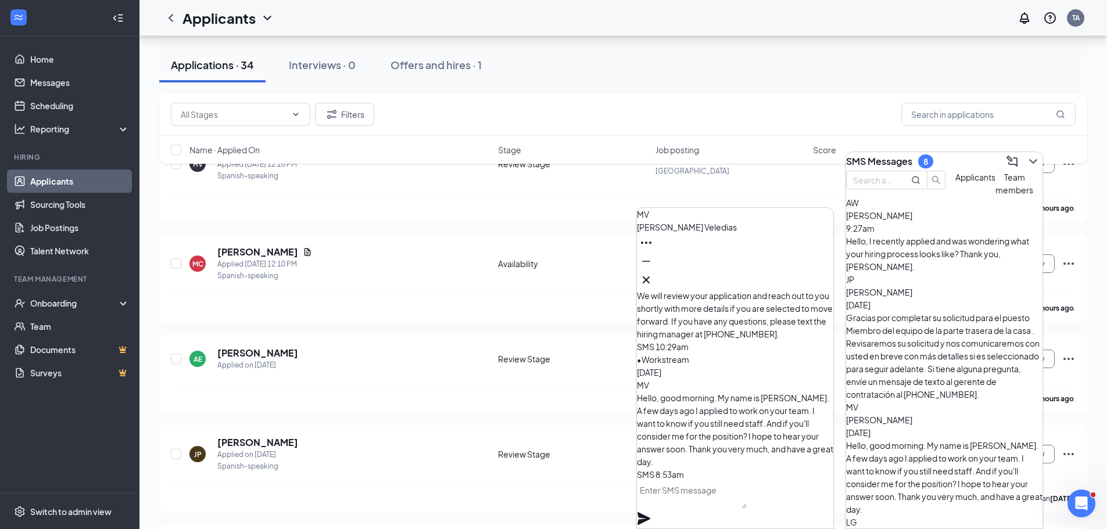
scroll to position [116, 0]
click at [457, 342] on div "AE [PERSON_NAME] Applied on [DATE] Review Stage Back of House Team Member [GEOG…" at bounding box center [623, 373] width 928 height 79
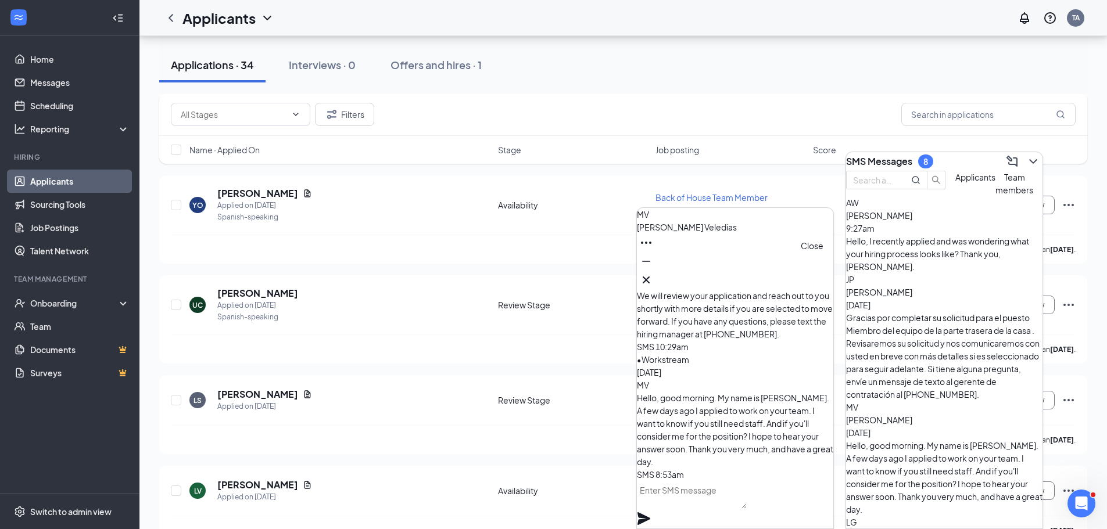
click at [650, 277] on icon "Cross" at bounding box center [646, 280] width 7 height 7
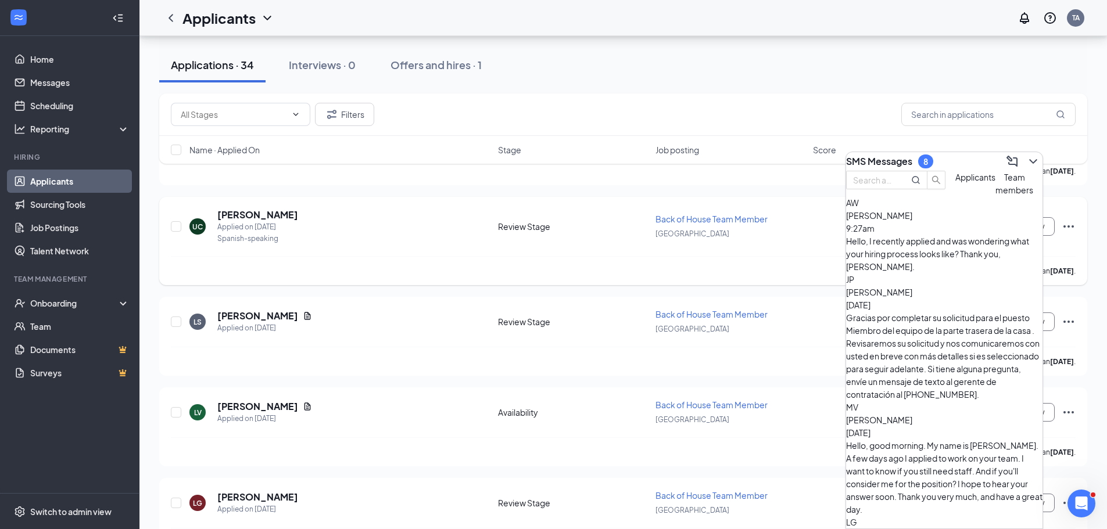
scroll to position [523, 0]
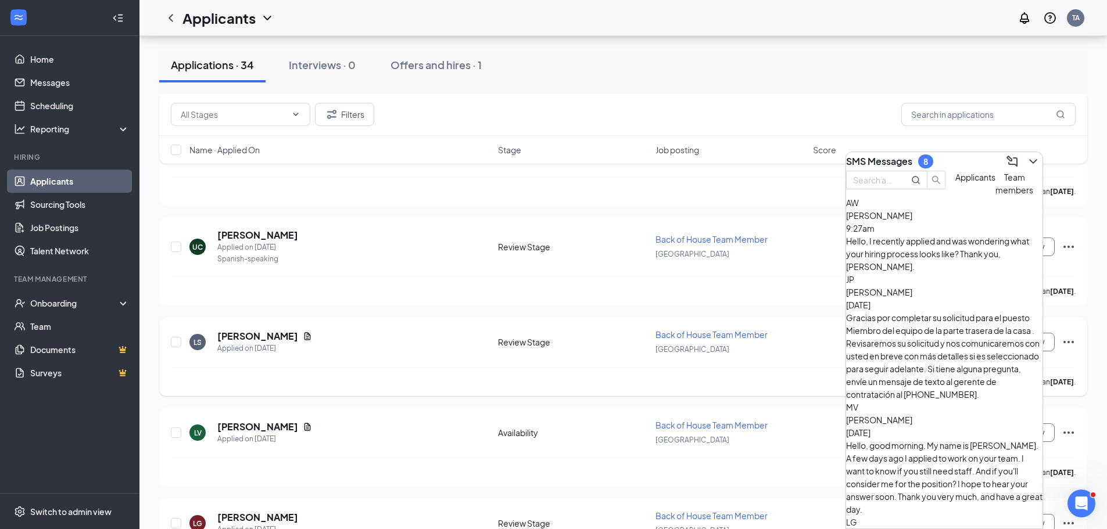
click at [476, 340] on div "LS [PERSON_NAME] Applied on [DATE]" at bounding box center [340, 342] width 302 height 24
click at [1026, 157] on icon "ChevronDown" at bounding box center [1033, 162] width 14 height 14
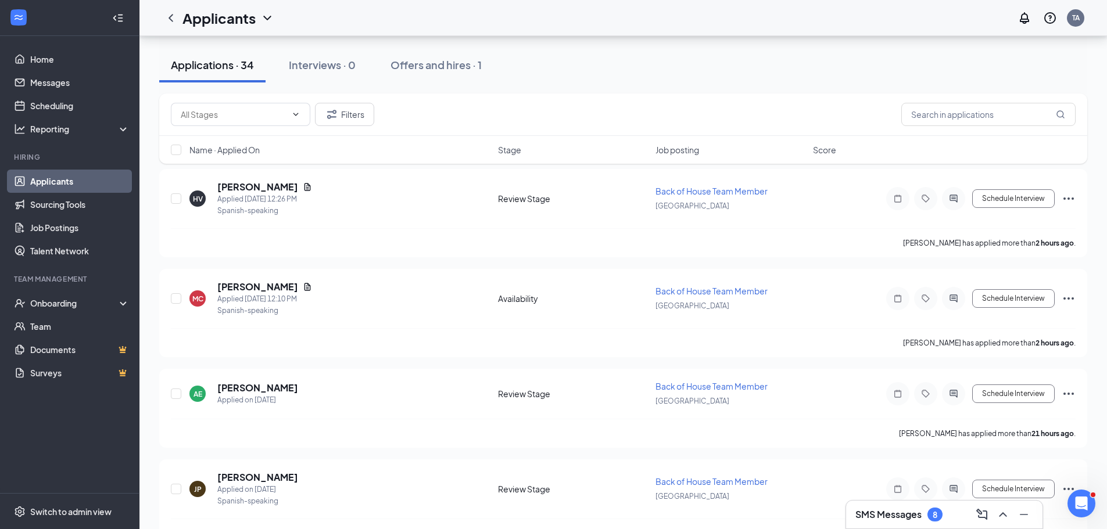
scroll to position [0, 0]
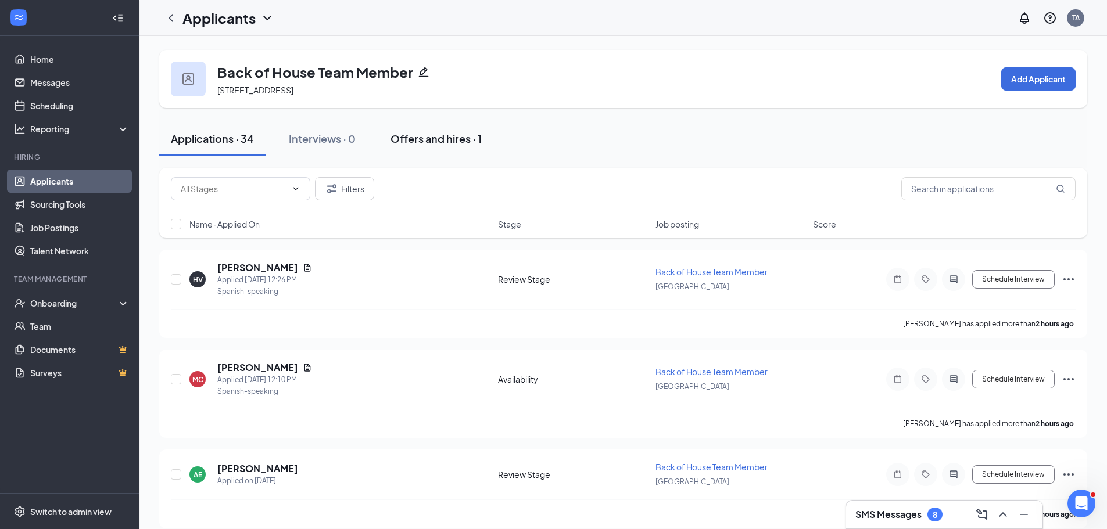
click at [421, 141] on div "Offers and hires · 1" at bounding box center [435, 138] width 91 height 15
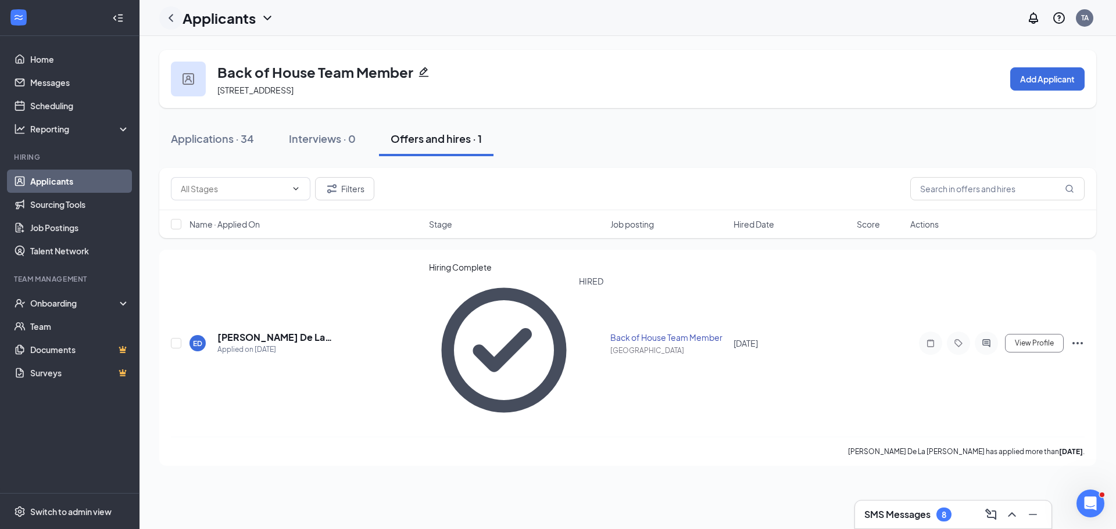
click at [169, 19] on icon "ChevronLeft" at bounding box center [171, 18] width 14 height 14
